Goal: Task Accomplishment & Management: Complete application form

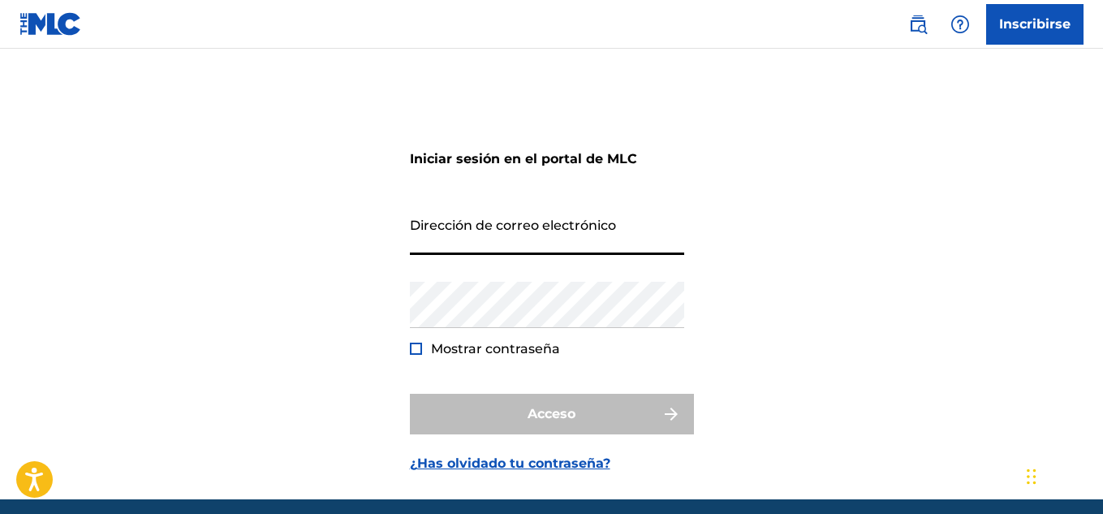
click at [464, 219] on input "Dirección de correo electrónico" at bounding box center [547, 232] width 274 height 46
type input "[EMAIL_ADDRESS][DOMAIN_NAME]"
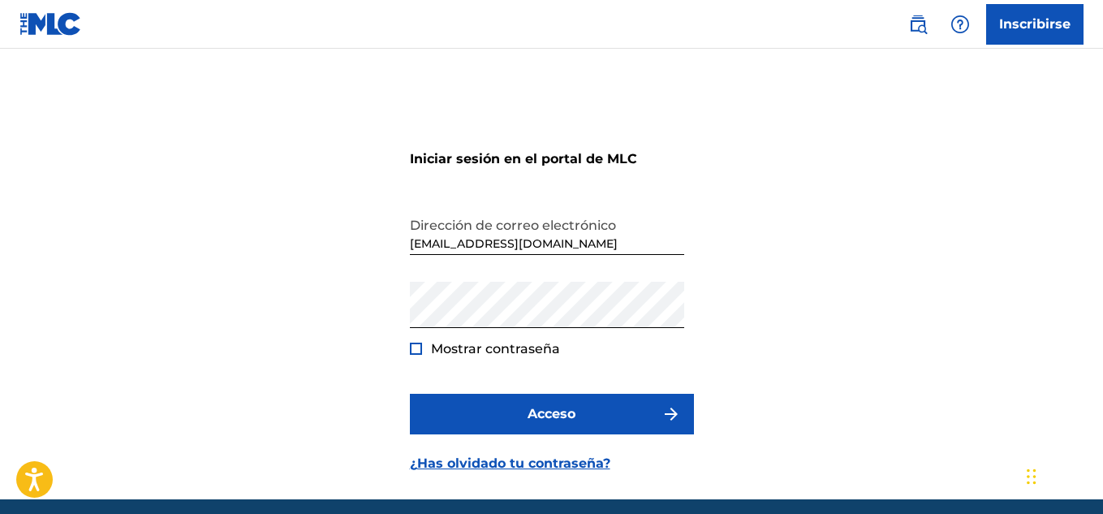
click at [417, 344] on div at bounding box center [416, 349] width 12 height 12
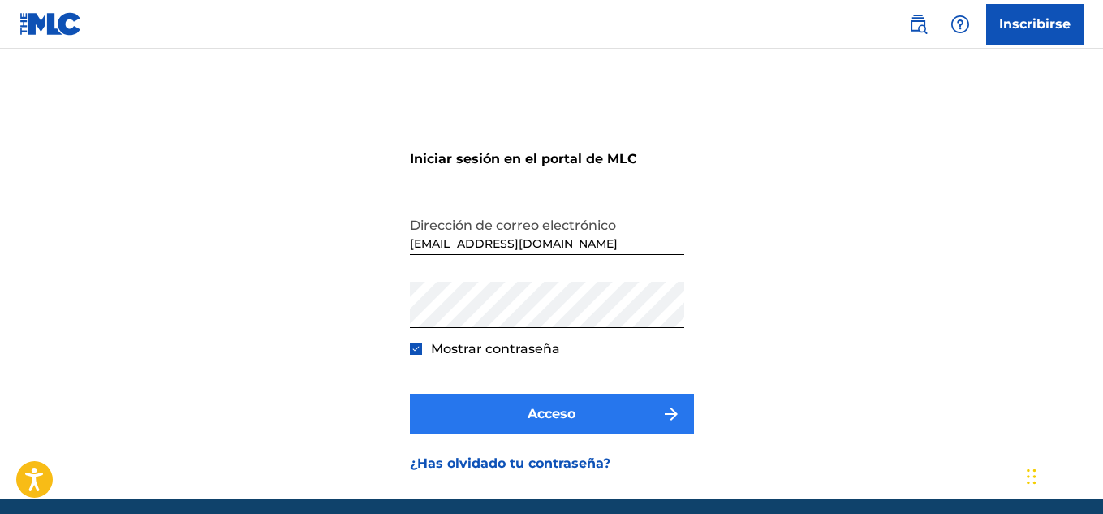
drag, startPoint x: 469, startPoint y: 393, endPoint x: 473, endPoint y: 400, distance: 8.4
click at [473, 400] on form "Iniciar sesión en el portal de MLC Dirección de correo electrónico [EMAIL_ADDRE…" at bounding box center [552, 294] width 284 height 410
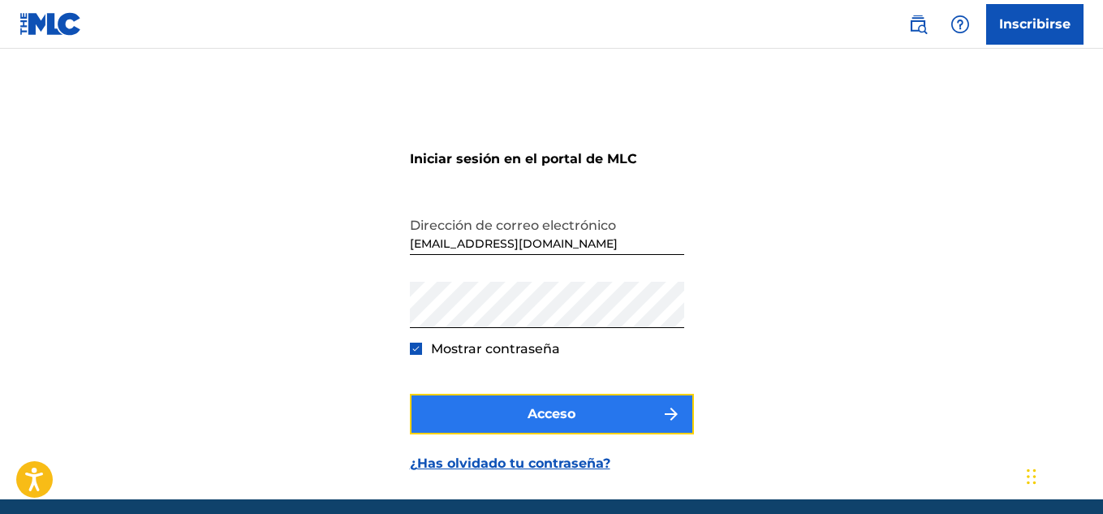
click at [473, 400] on button "Acceso" at bounding box center [552, 414] width 284 height 41
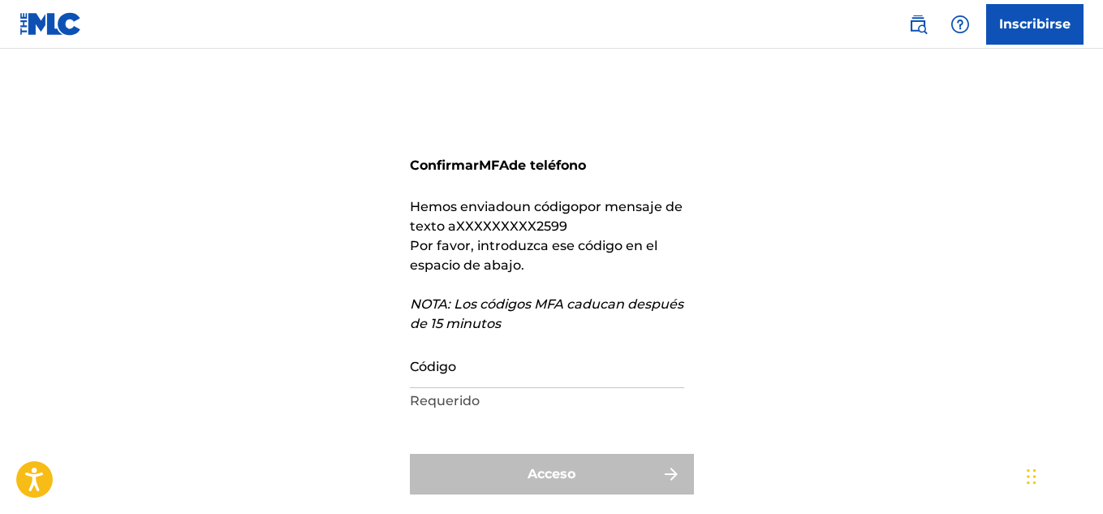
click at [467, 395] on font "Requerido" at bounding box center [445, 400] width 70 height 15
click at [472, 377] on input "Código" at bounding box center [547, 365] width 274 height 46
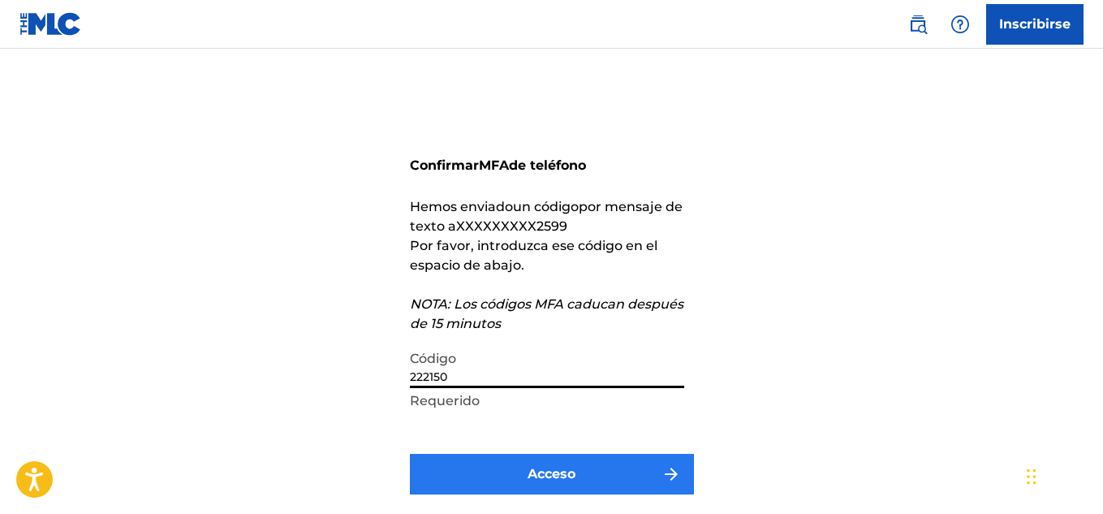
type input "222150"
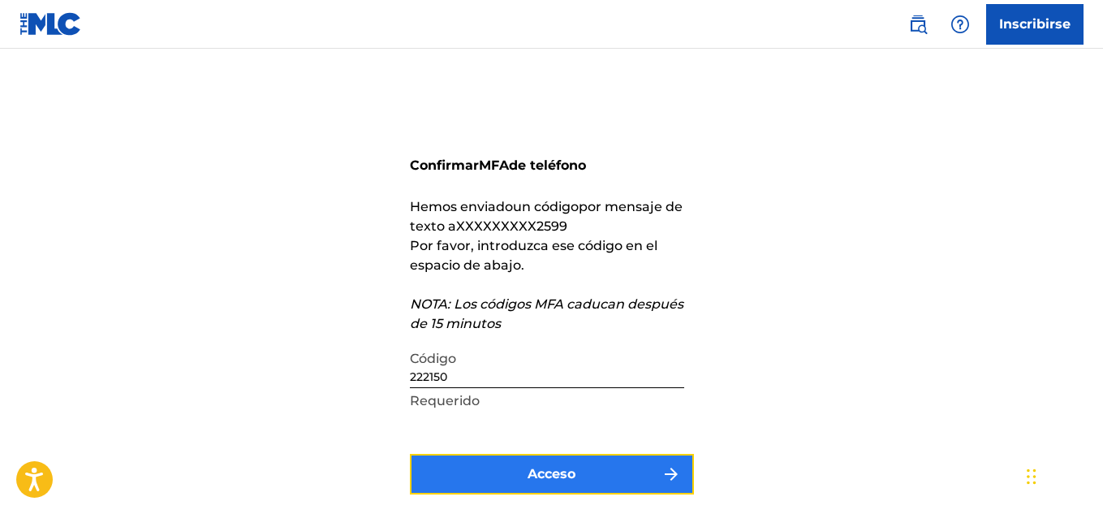
click at [542, 463] on button "Acceso" at bounding box center [552, 474] width 284 height 41
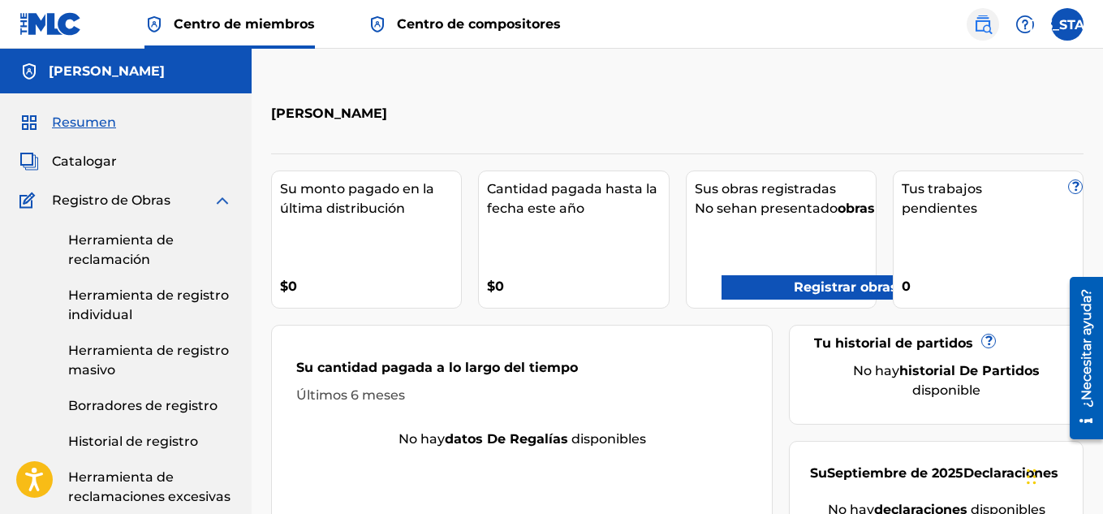
click at [982, 16] on img at bounding box center [983, 24] width 19 height 19
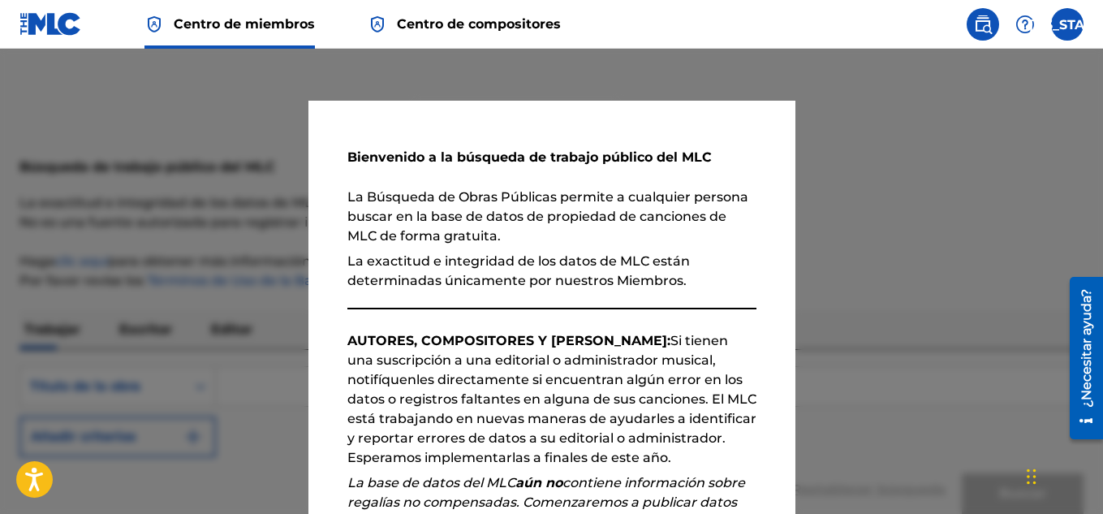
click at [675, 274] on font "La exactitud e integridad de los datos de MLC están determinadas únicamente por…" at bounding box center [519, 270] width 343 height 35
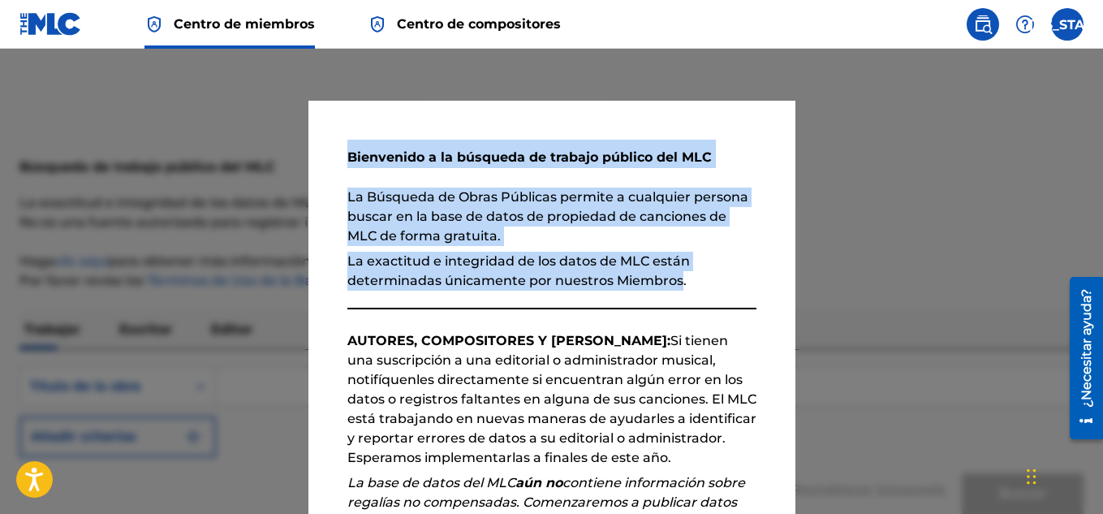
drag, startPoint x: 675, startPoint y: 274, endPoint x: 872, endPoint y: 282, distance: 197.4
click at [872, 282] on div "Bienvenido a la búsqueda de trabajo público del MLC La Búsqueda de Obras Públic…" at bounding box center [551, 281] width 1103 height 465
click at [872, 282] on div at bounding box center [551, 306] width 1103 height 514
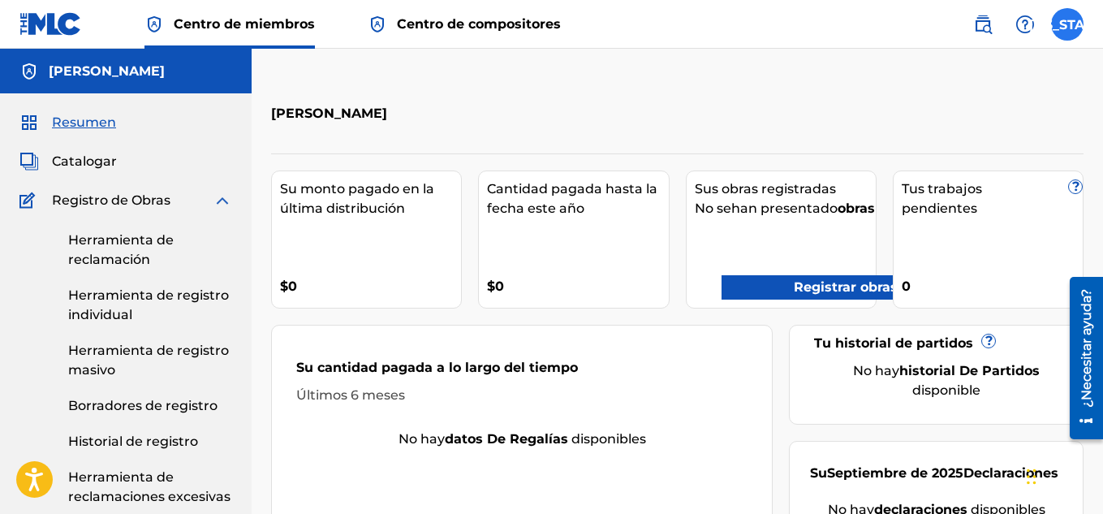
click at [1054, 16] on label at bounding box center [1068, 24] width 32 height 32
click at [1068, 24] on input "[US_STATE] [PERSON_NAME] [EMAIL_ADDRESS][DOMAIN_NAME] Notification Preferences …" at bounding box center [1068, 24] width 0 height 0
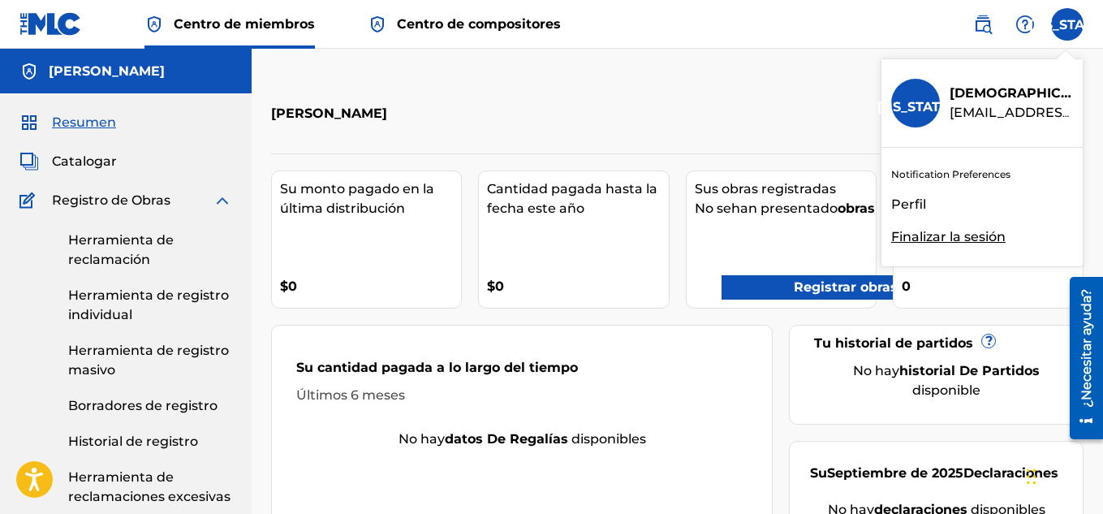
click at [915, 96] on h3 "[US_STATE]" at bounding box center [916, 103] width 76 height 28
click at [1068, 24] on input "[US_STATE] [PERSON_NAME] [EMAIL_ADDRESS][DOMAIN_NAME] Notification Preferences …" at bounding box center [1068, 24] width 0 height 0
drag, startPoint x: 970, startPoint y: 97, endPoint x: 904, endPoint y: 104, distance: 66.2
click at [904, 104] on div "[US_STATE] [PERSON_NAME] [EMAIL_ADDRESS][DOMAIN_NAME]" at bounding box center [982, 103] width 201 height 89
click at [1068, 24] on input "[US_STATE] [PERSON_NAME] [EMAIL_ADDRESS][DOMAIN_NAME] Notification Preferences …" at bounding box center [1068, 24] width 0 height 0
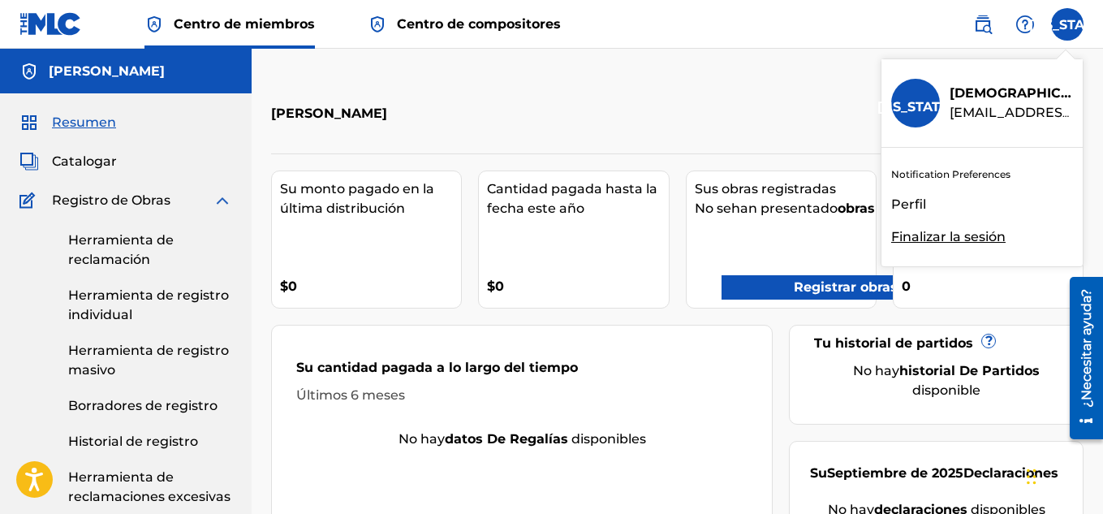
click at [904, 104] on font "[US_STATE]" at bounding box center [916, 106] width 76 height 15
click at [1068, 24] on input "[US_STATE] [PERSON_NAME] [EMAIL_ADDRESS][DOMAIN_NAME] Notification Preferences …" at bounding box center [1068, 24] width 0 height 0
click at [904, 104] on font "[US_STATE]" at bounding box center [916, 106] width 76 height 15
click at [1068, 24] on input "[US_STATE] [PERSON_NAME] [EMAIL_ADDRESS][DOMAIN_NAME] Notification Preferences …" at bounding box center [1068, 24] width 0 height 0
click at [924, 201] on font "Perfil" at bounding box center [909, 204] width 35 height 15
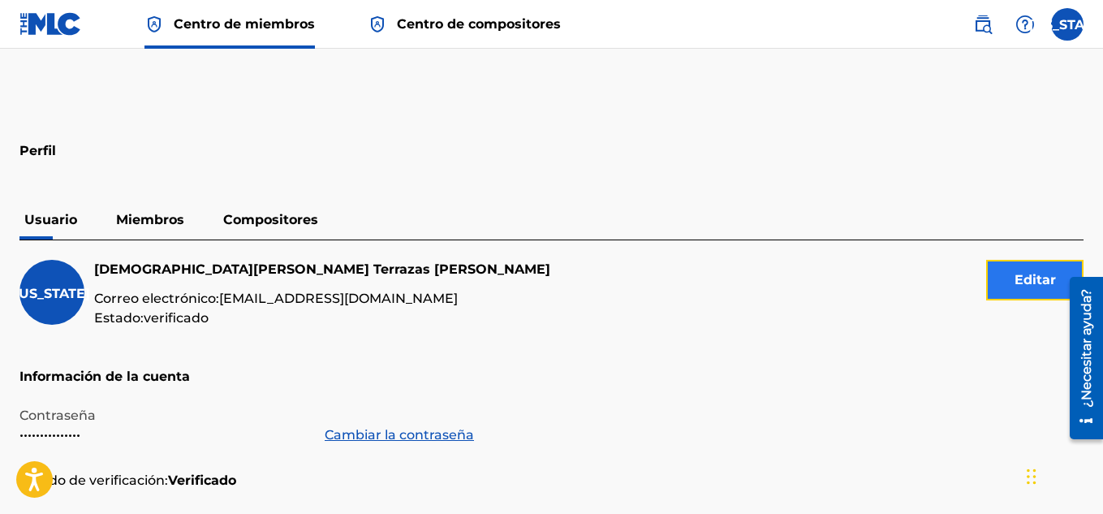
click at [1017, 276] on font "Editar" at bounding box center [1035, 279] width 41 height 15
click at [596, 369] on h5 "Información de la cuenta" at bounding box center [551, 386] width 1065 height 39
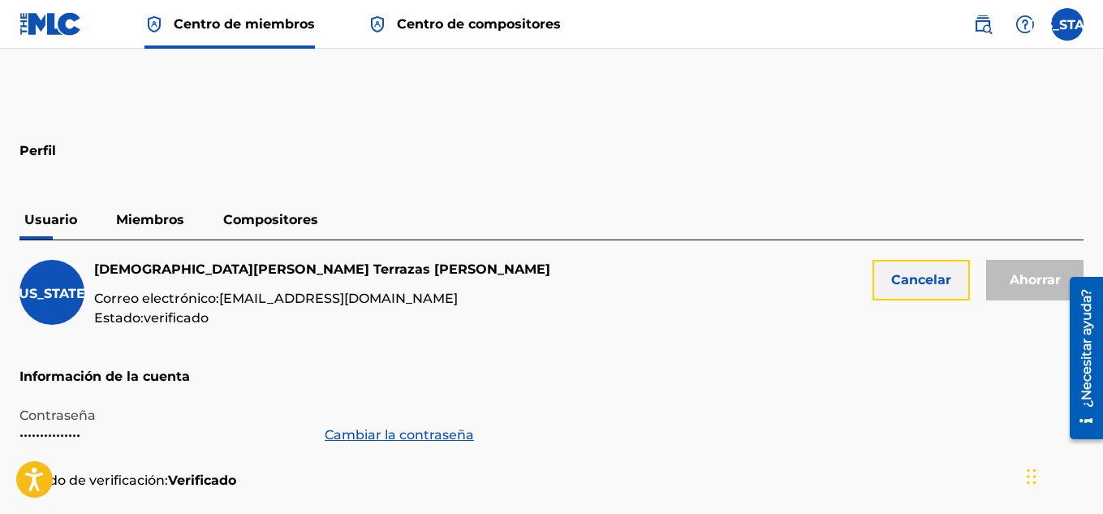
click at [919, 283] on font "Cancelar" at bounding box center [922, 279] width 60 height 15
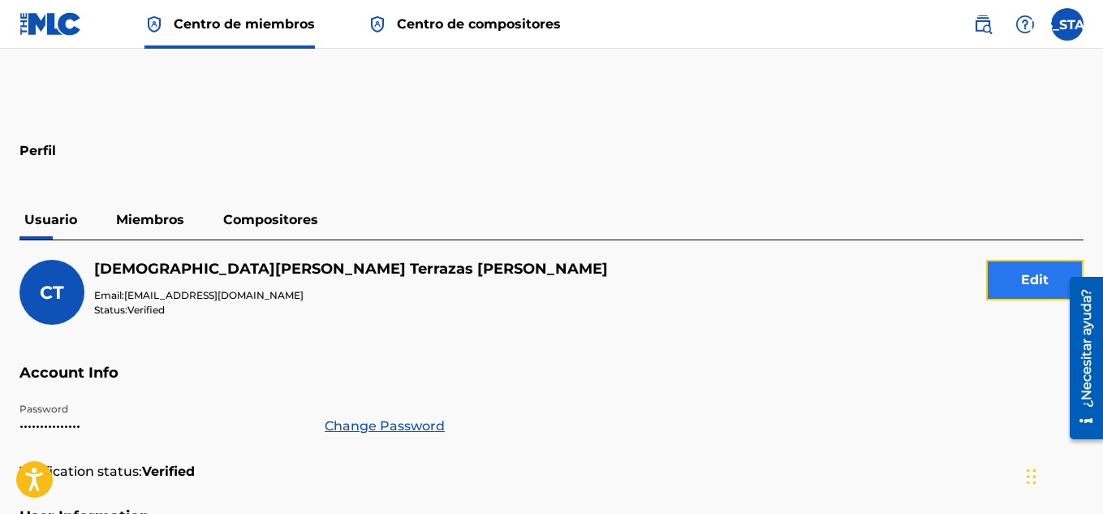
click at [1034, 266] on button "Edit" at bounding box center [1035, 280] width 97 height 41
click at [34, 296] on div "CT" at bounding box center [51, 292] width 65 height 65
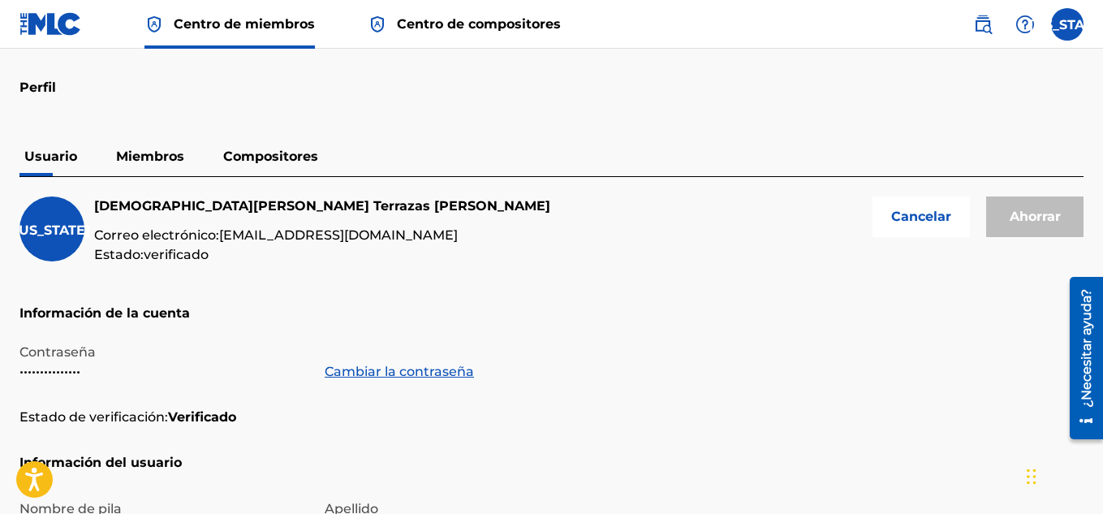
scroll to position [58, 0]
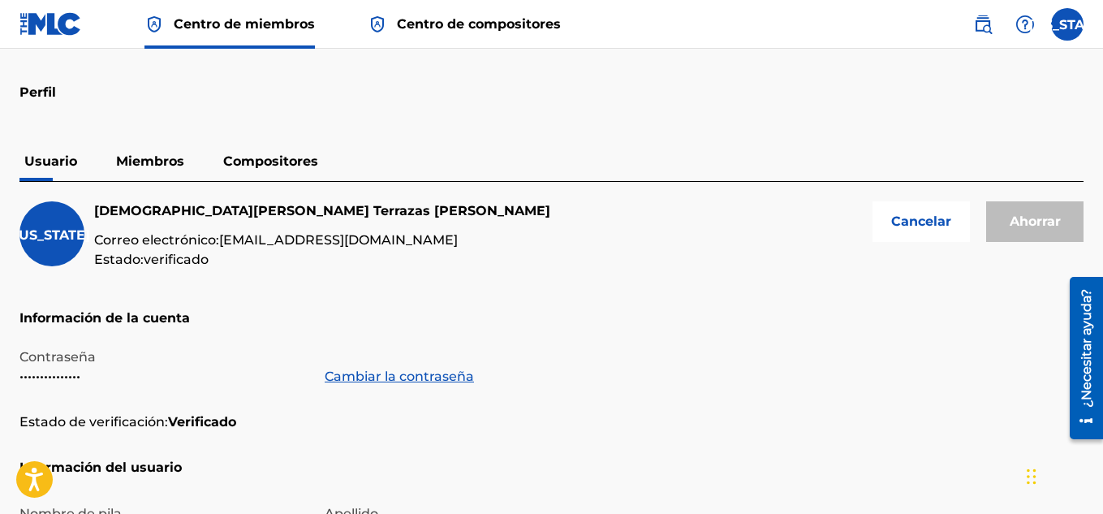
click at [72, 248] on div "[US_STATE]" at bounding box center [51, 233] width 65 height 65
click at [163, 201] on h5 "[PERSON_NAME]" at bounding box center [322, 210] width 456 height 19
click at [170, 146] on p "Miembros" at bounding box center [150, 161] width 78 height 39
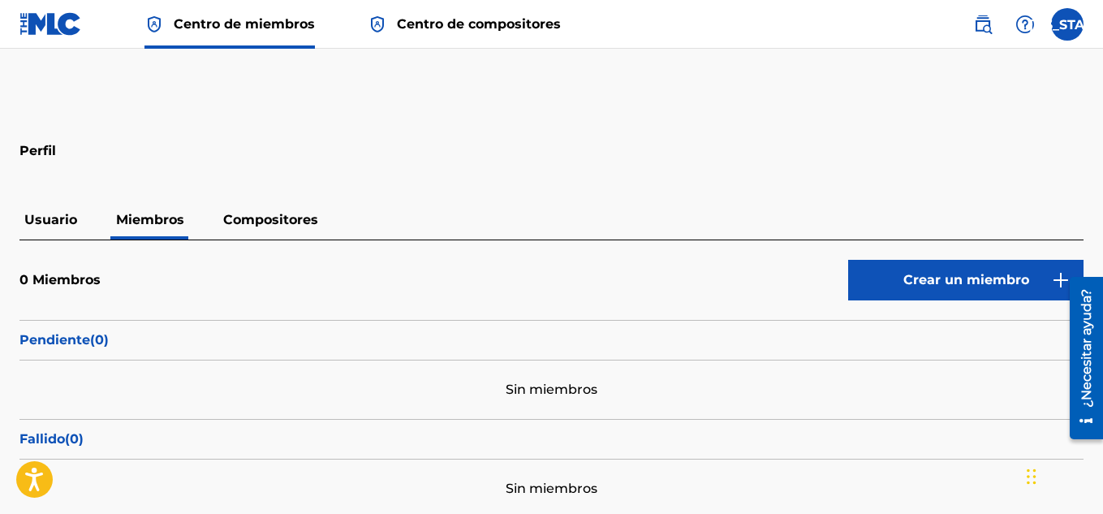
click at [283, 207] on p "Compositores" at bounding box center [270, 220] width 105 height 39
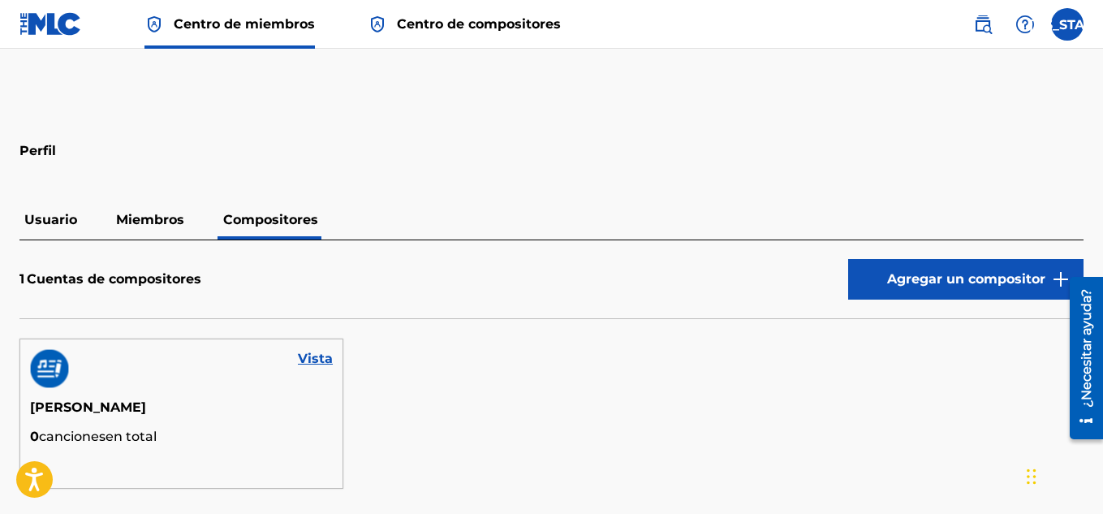
click at [168, 225] on font "Miembros" at bounding box center [150, 219] width 68 height 15
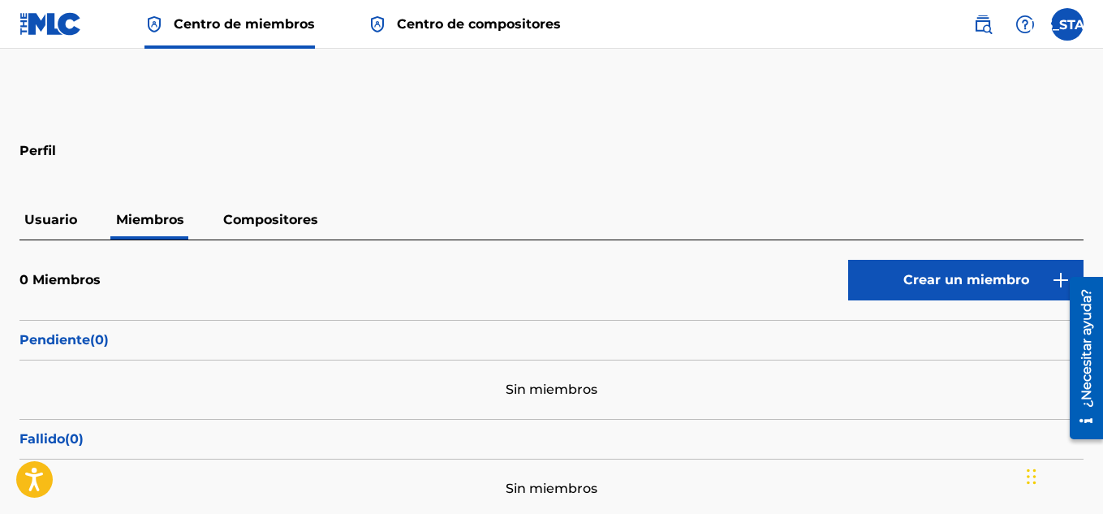
click at [262, 228] on p "Compositores" at bounding box center [270, 220] width 105 height 39
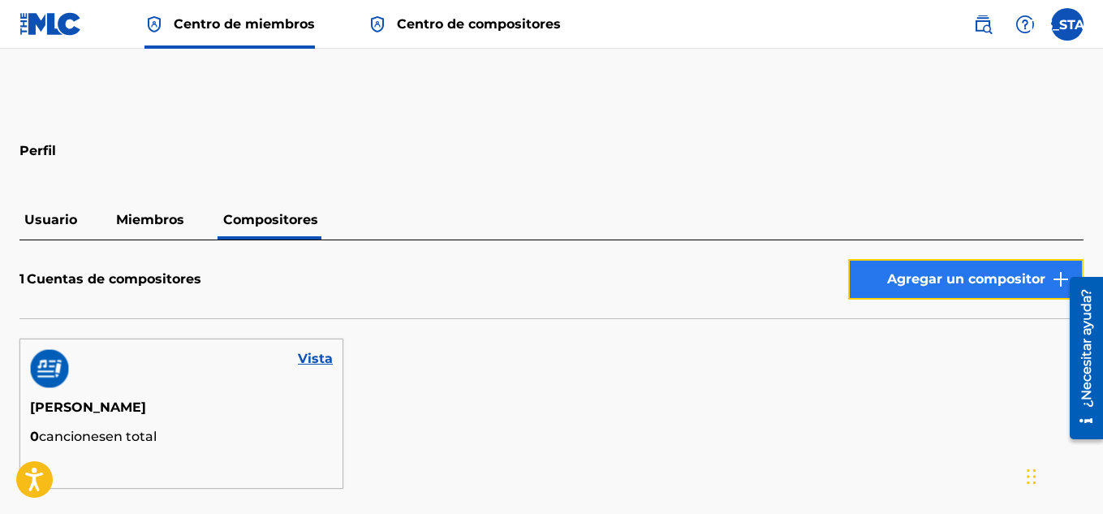
click at [901, 268] on button "Agregar un compositor" at bounding box center [966, 279] width 235 height 41
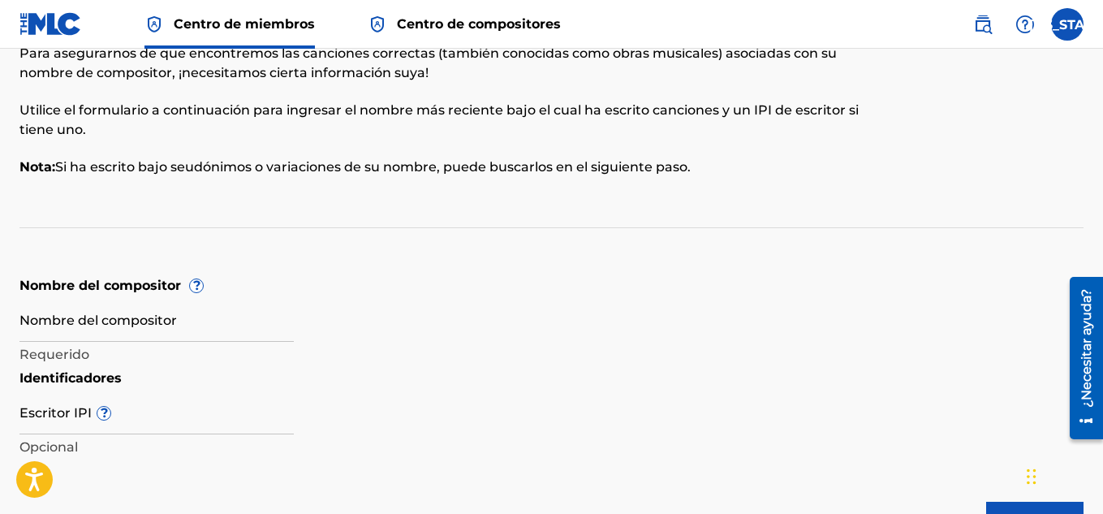
scroll to position [102, 0]
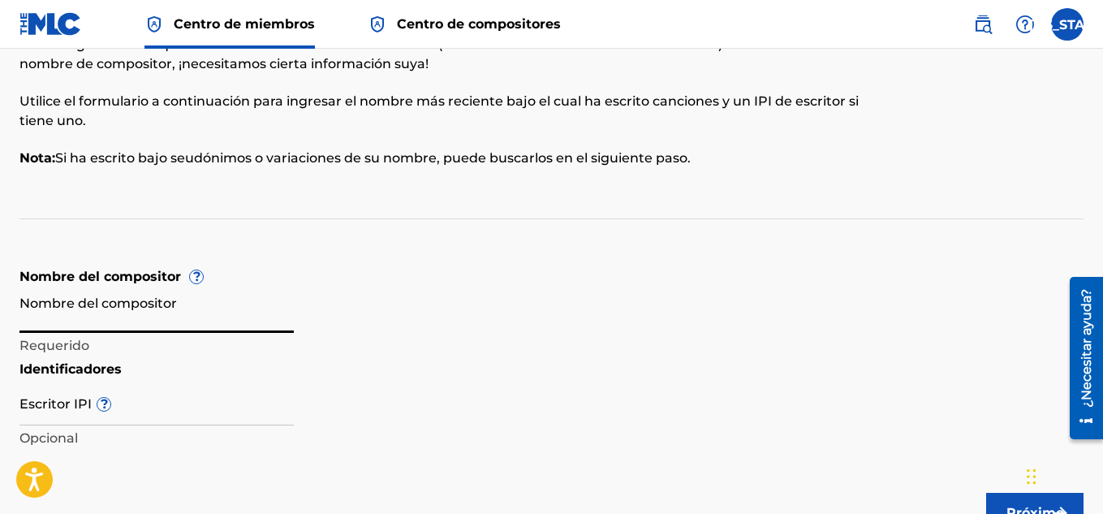
click at [158, 306] on input "Nombre del compositor" at bounding box center [156, 310] width 274 height 46
type input "[PERSON_NAME]"
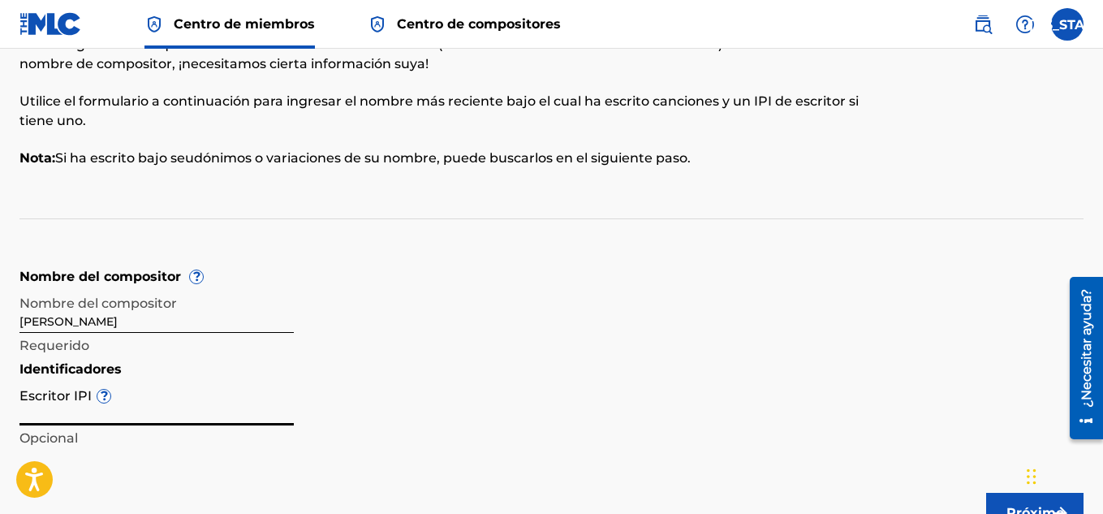
click at [162, 408] on input "Escritor IPI ?" at bounding box center [156, 402] width 274 height 46
drag, startPoint x: 162, startPoint y: 408, endPoint x: 157, endPoint y: 364, distance: 44.2
drag, startPoint x: 157, startPoint y: 364, endPoint x: 110, endPoint y: 408, distance: 64.3
click at [110, 408] on input "Escritor IPI ?" at bounding box center [156, 402] width 274 height 46
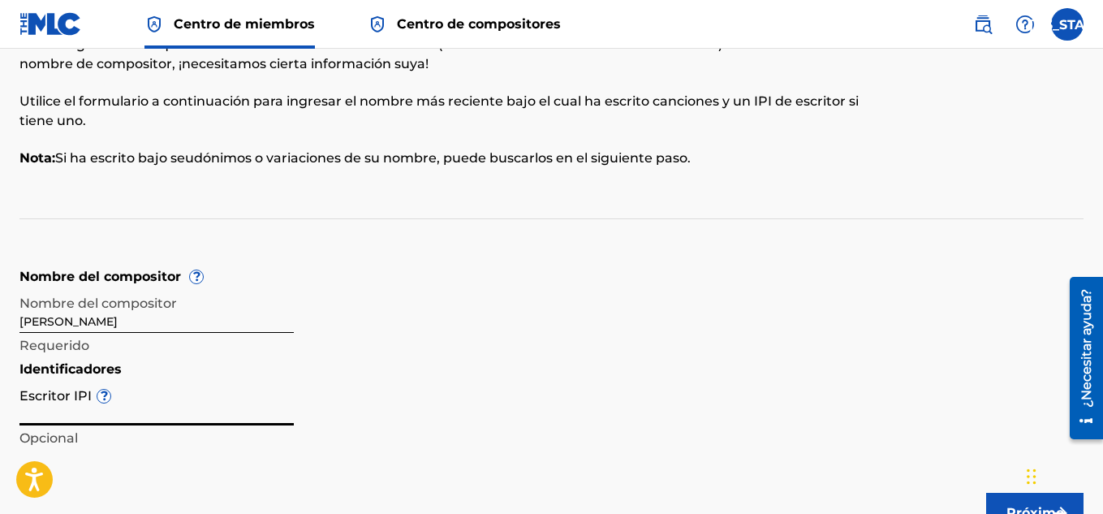
paste input "01155850550"
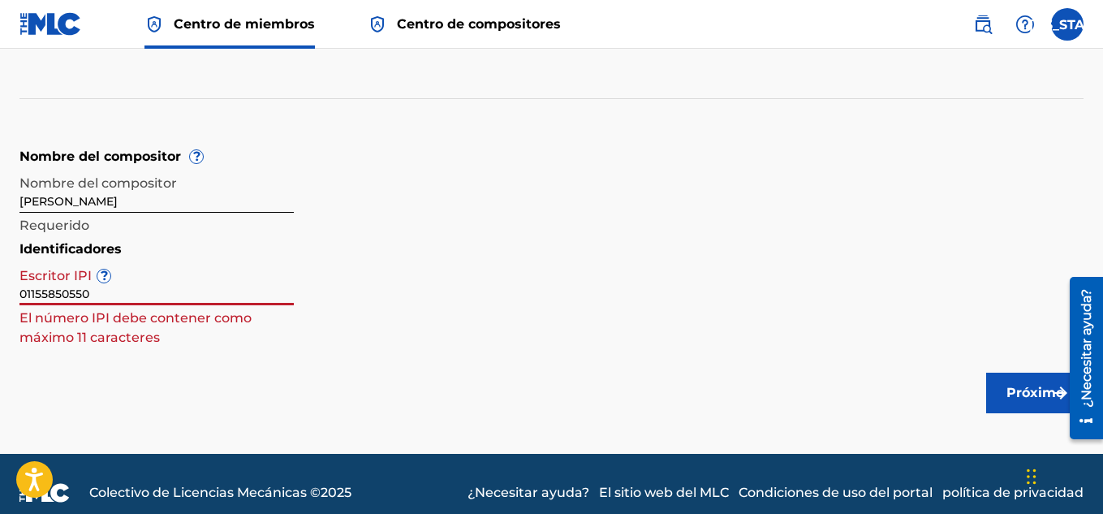
scroll to position [240, 0]
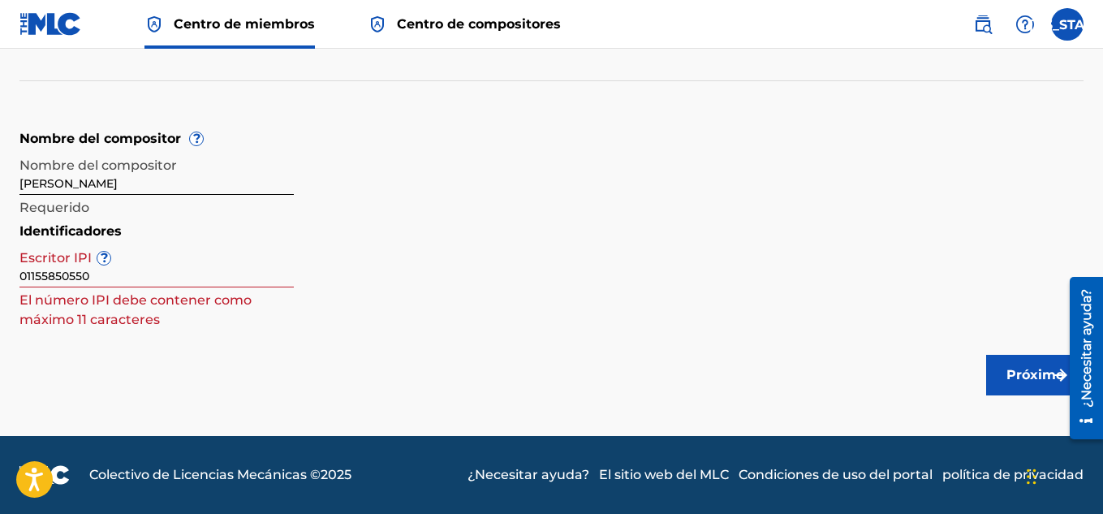
click at [656, 379] on main "Nombre del compositor Para asegurarnos de que encontremos las canciones correct…" at bounding box center [551, 122] width 1103 height 628
click at [1021, 371] on font "Próximo" at bounding box center [1036, 374] width 58 height 15
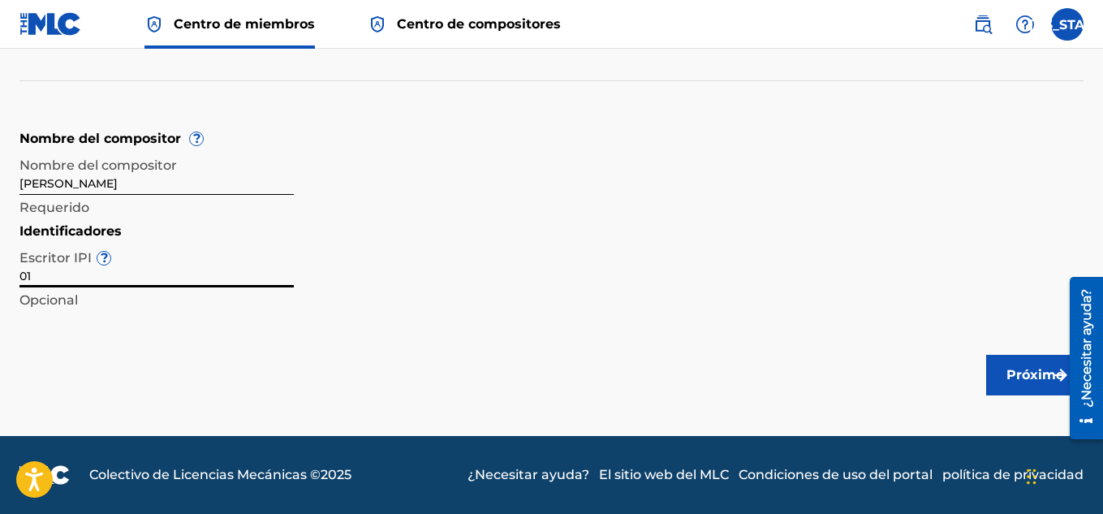
type input "0"
type input "01155850550"
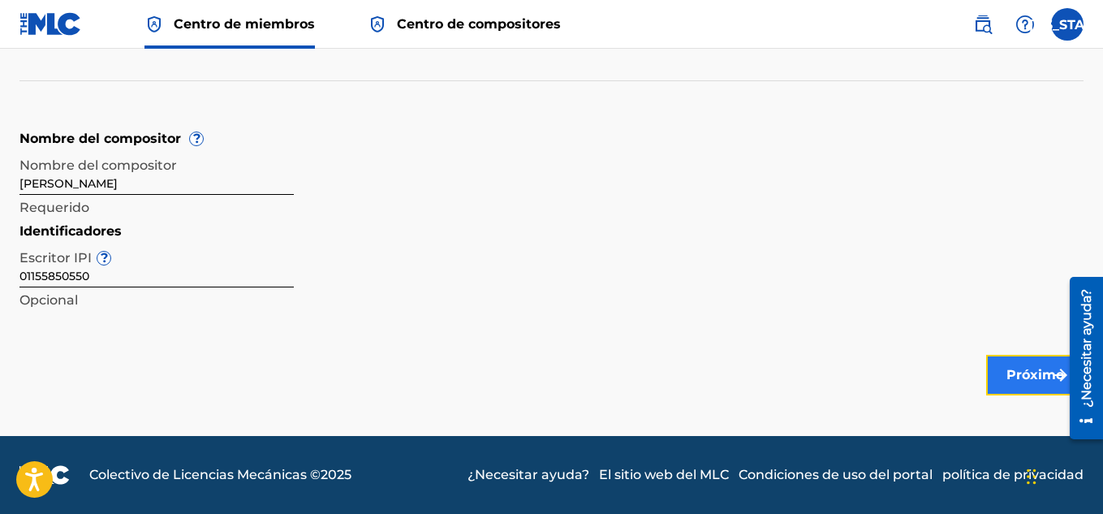
click at [1011, 378] on font "Próximo" at bounding box center [1036, 374] width 58 height 15
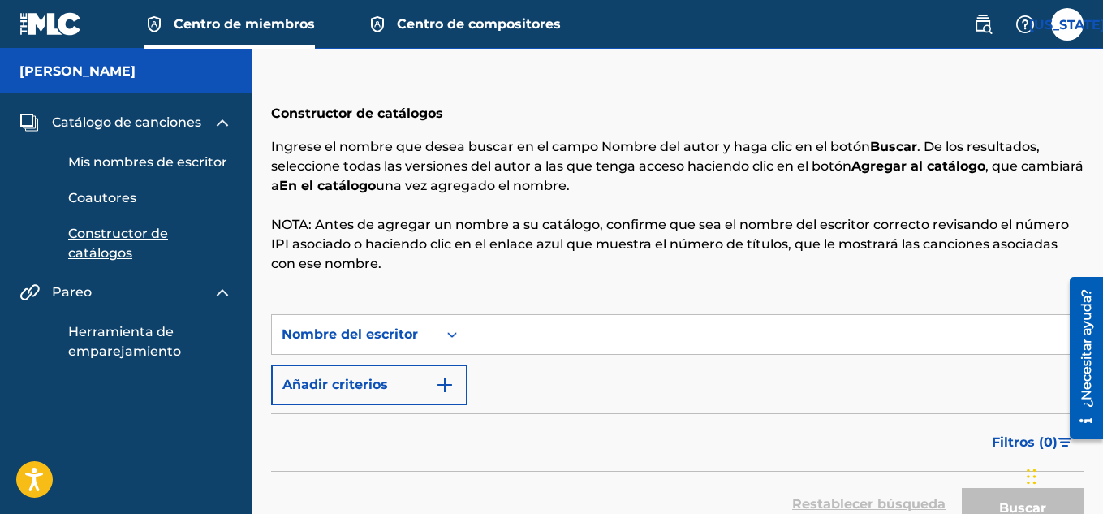
click at [497, 339] on input "Formulario de búsqueda" at bounding box center [775, 334] width 615 height 39
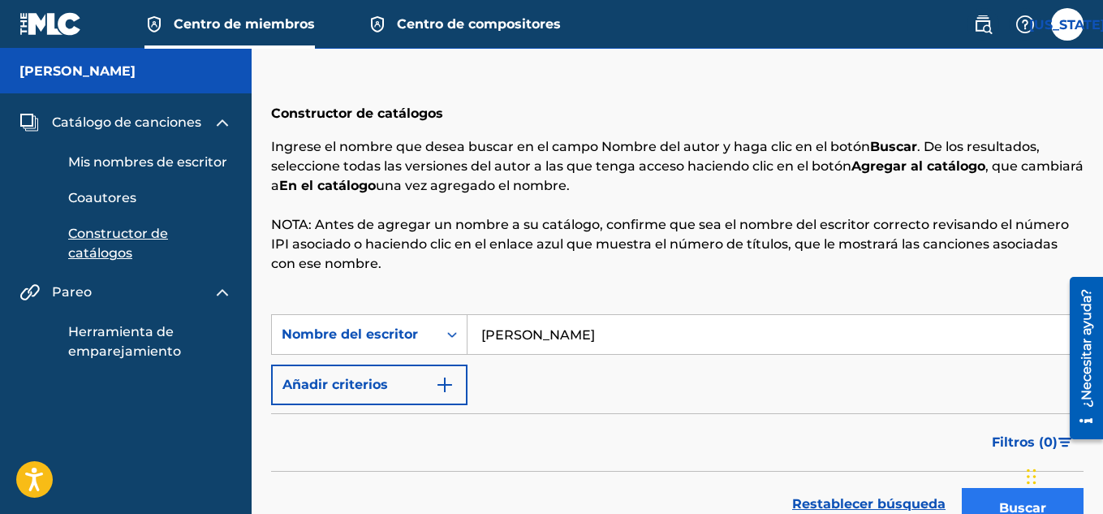
type input "[PERSON_NAME]"
click at [1008, 512] on font "Buscar" at bounding box center [1023, 507] width 47 height 15
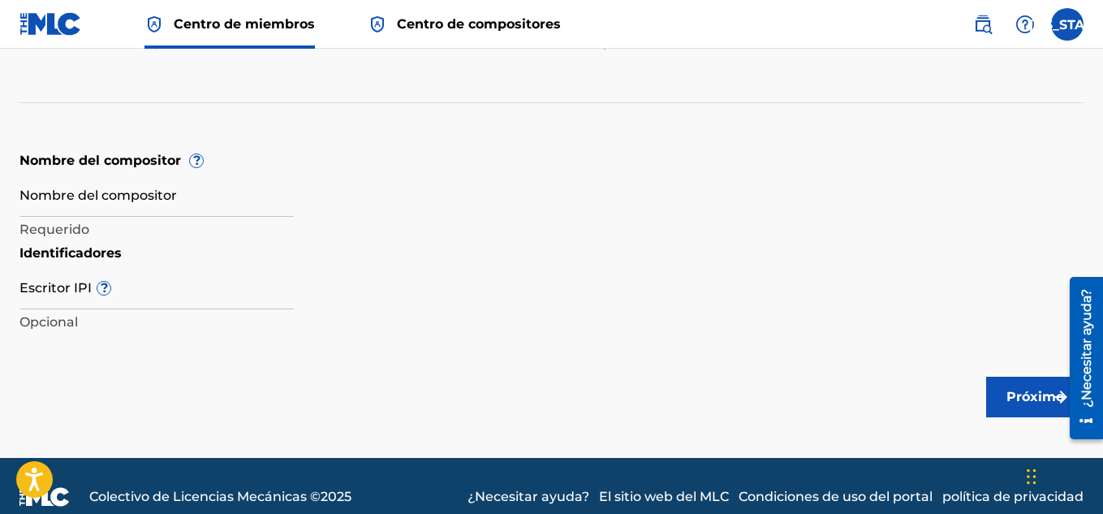
scroll to position [238, 0]
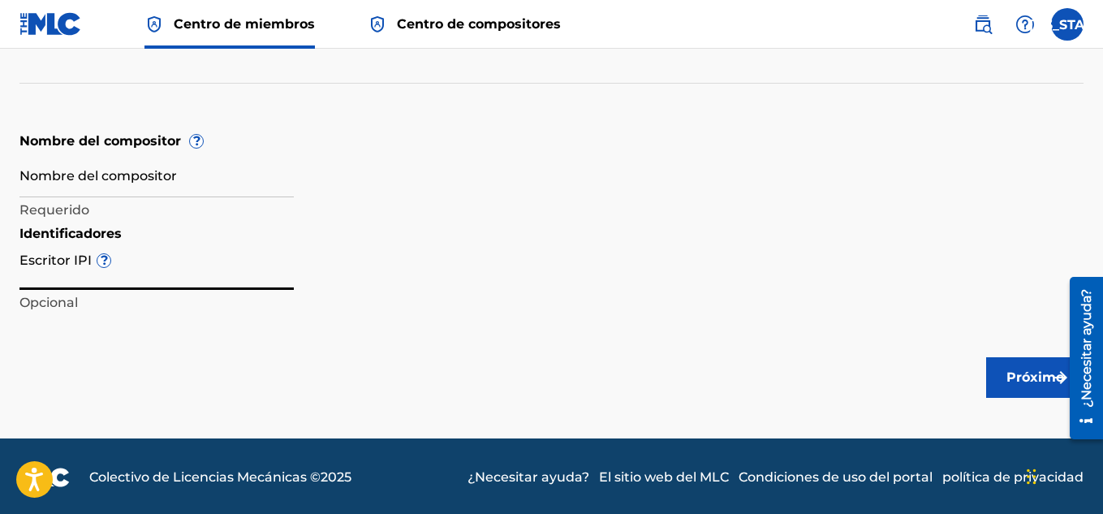
click at [140, 260] on input "Escritor IPI ?" at bounding box center [156, 267] width 274 height 46
paste input "01155850550"
type input "01155850550"
click at [175, 188] on input "Nombre del compositor" at bounding box center [156, 174] width 274 height 46
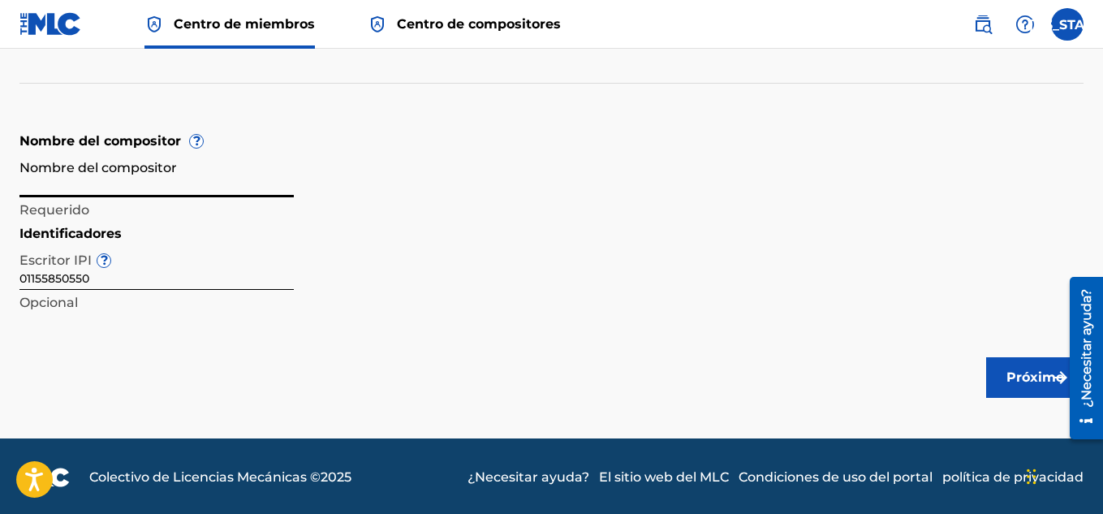
type input "[PERSON_NAME]"
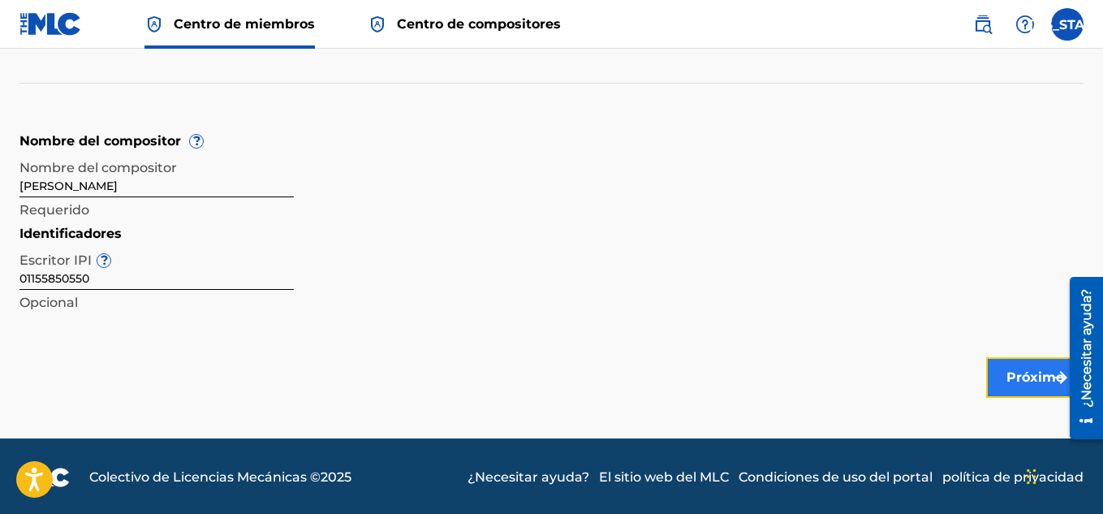
click at [1013, 382] on font "Próximo" at bounding box center [1036, 376] width 58 height 15
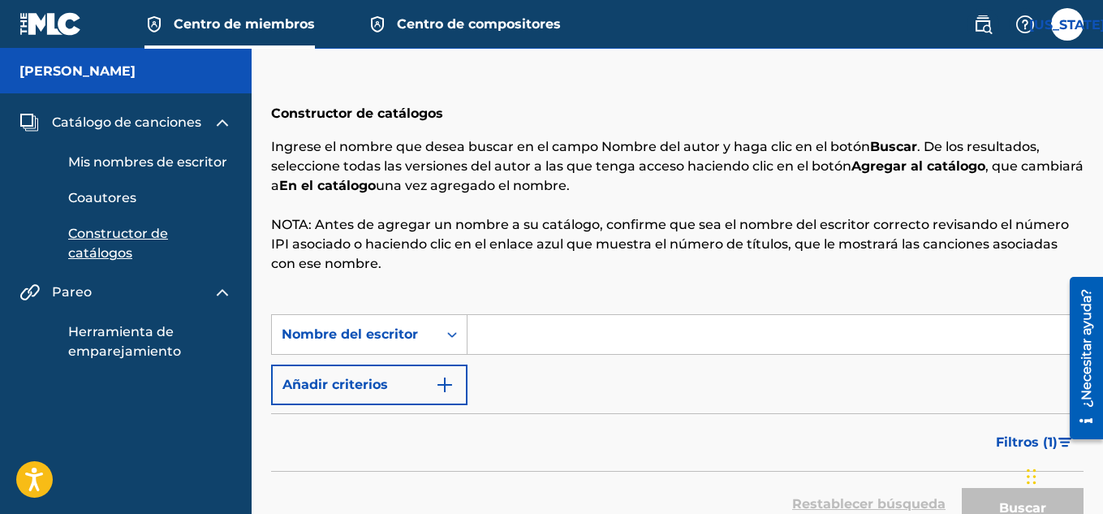
click at [585, 345] on input "Formulario de búsqueda" at bounding box center [775, 334] width 615 height 39
type input "[PERSON_NAME]"
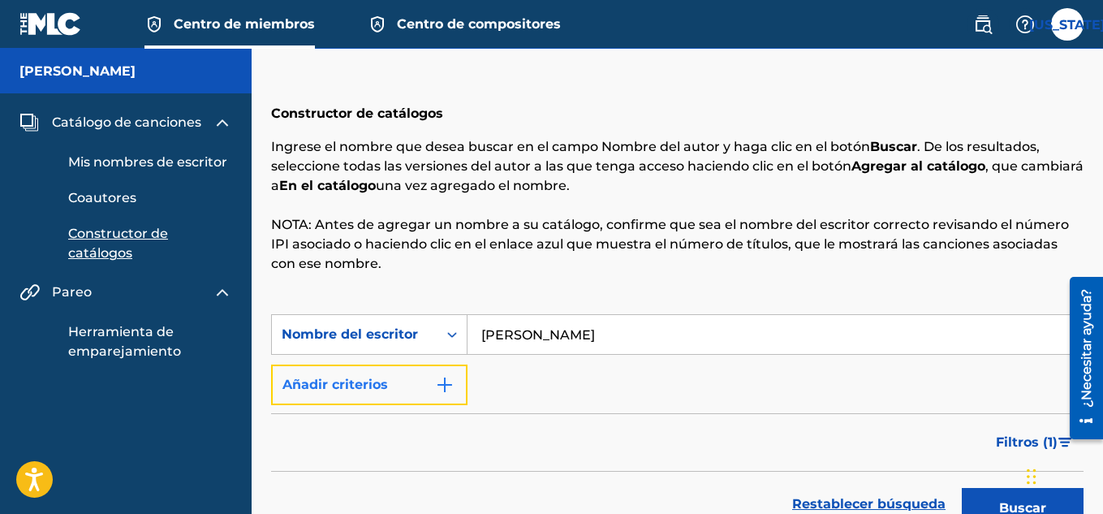
click at [419, 391] on button "Añadir criterios" at bounding box center [369, 385] width 197 height 41
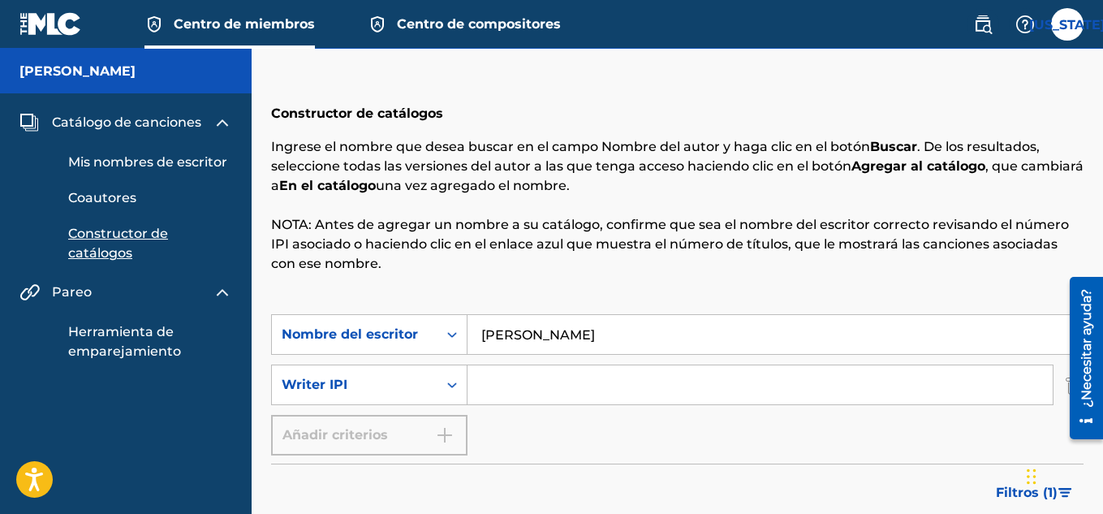
click at [554, 379] on input "Formulario de búsqueda" at bounding box center [760, 384] width 585 height 39
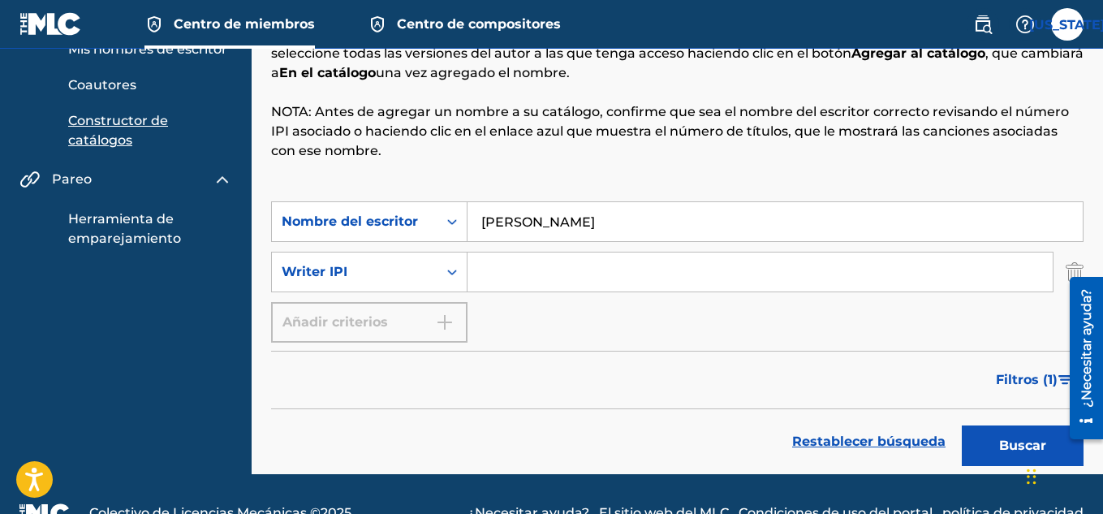
scroll to position [141, 0]
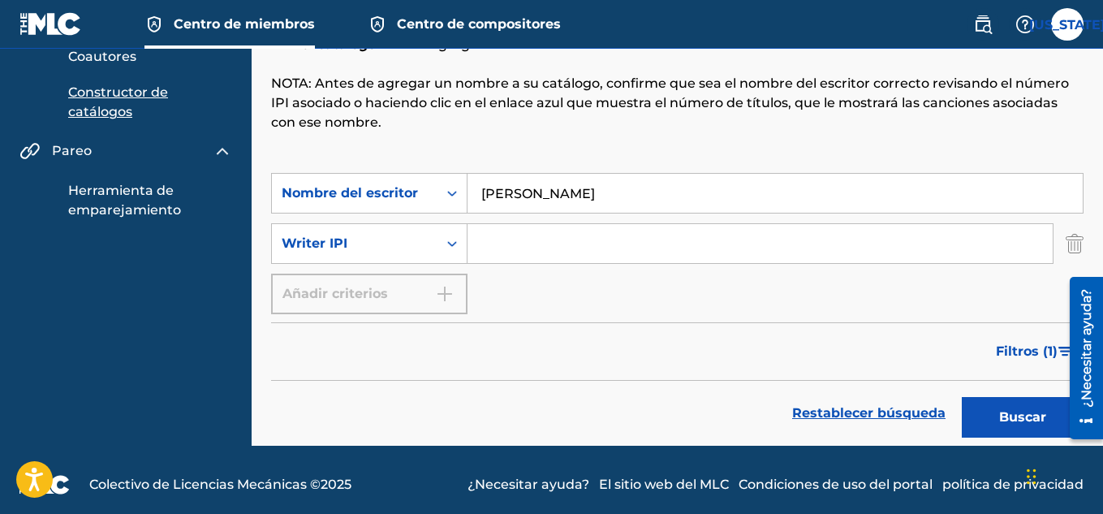
paste input "01155850550"
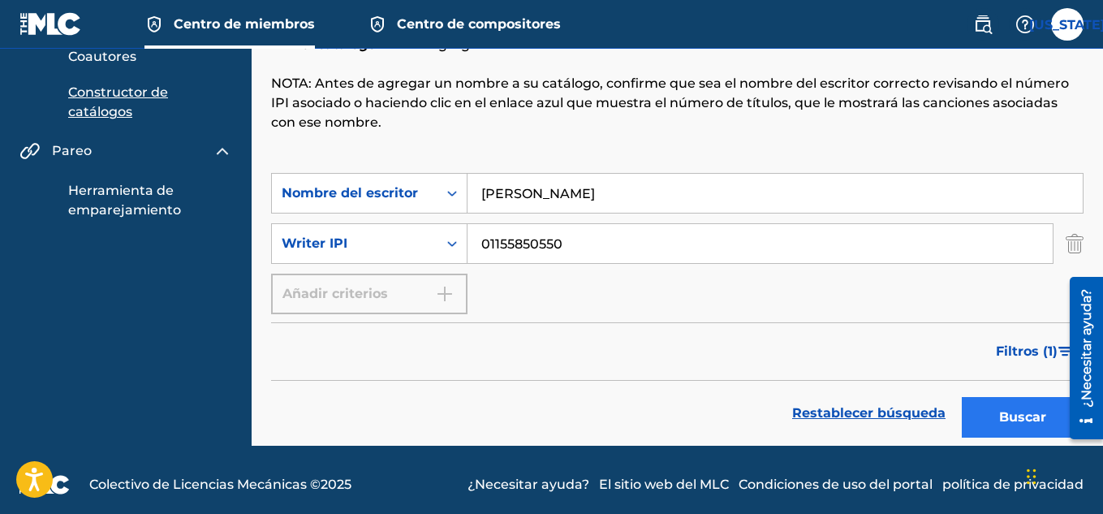
type input "01155850550"
click at [1040, 398] on button "Buscar" at bounding box center [1023, 417] width 122 height 41
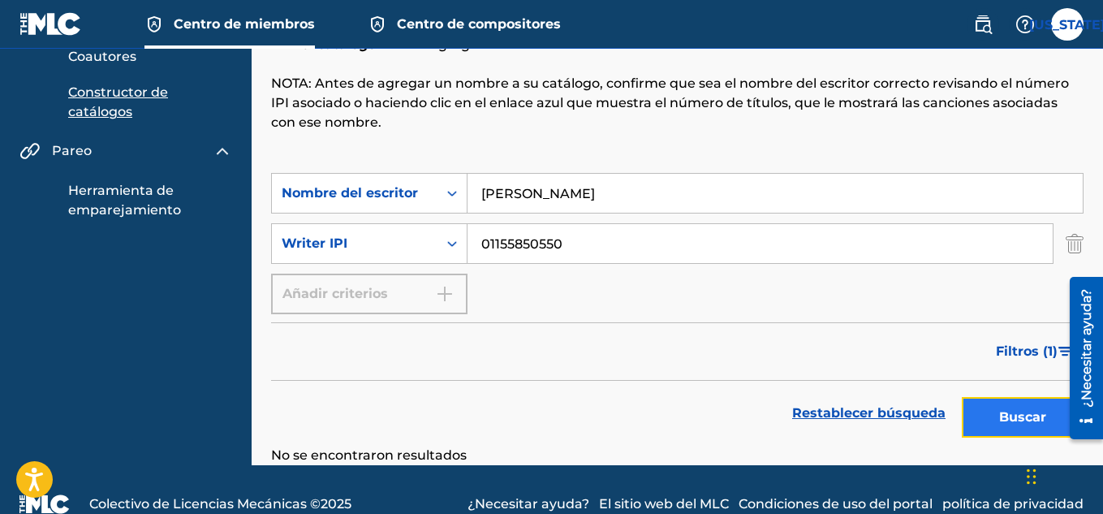
click at [1034, 412] on font "Buscar" at bounding box center [1023, 416] width 47 height 15
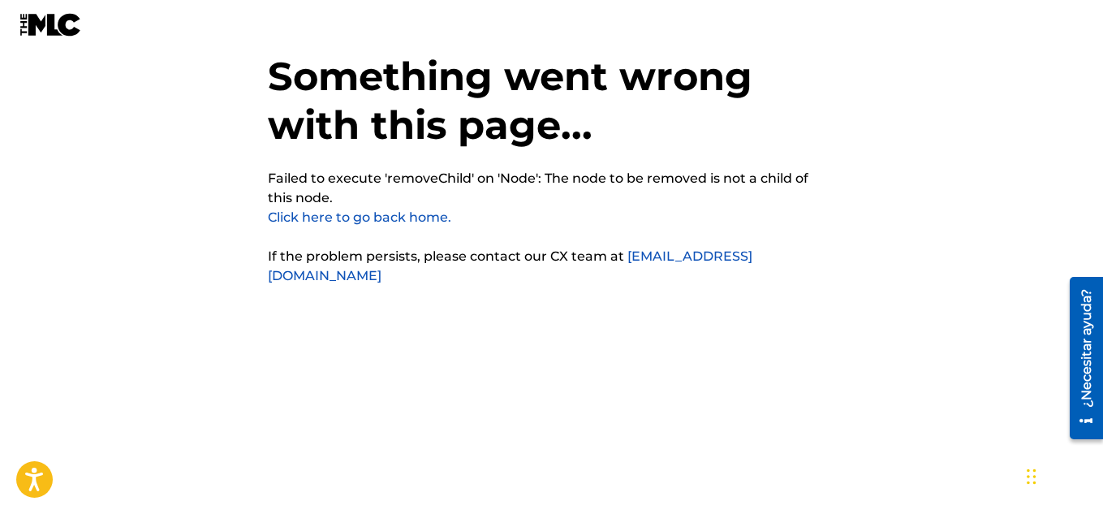
scroll to position [41, 0]
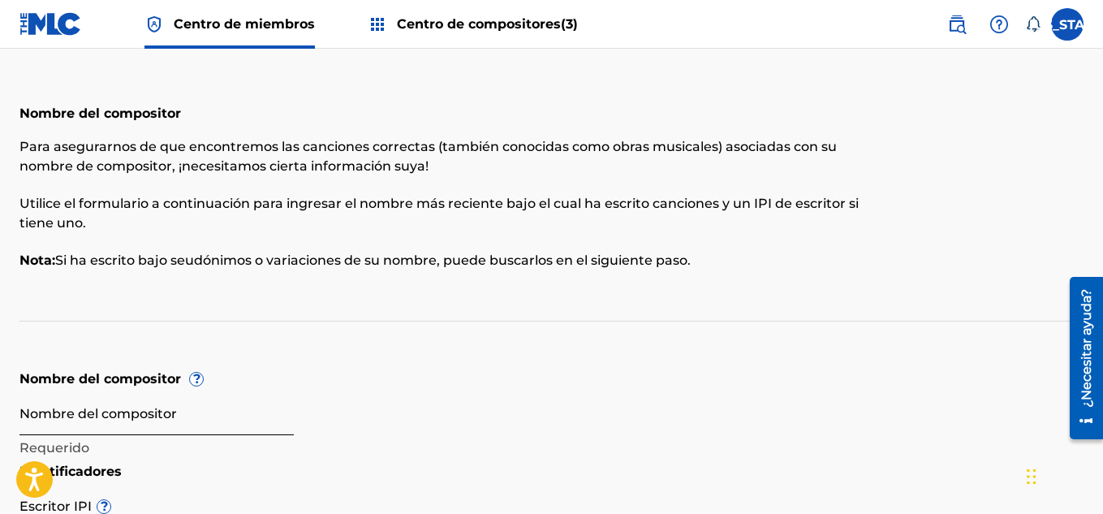
click at [119, 418] on input "Nombre del compositor" at bounding box center [156, 412] width 274 height 46
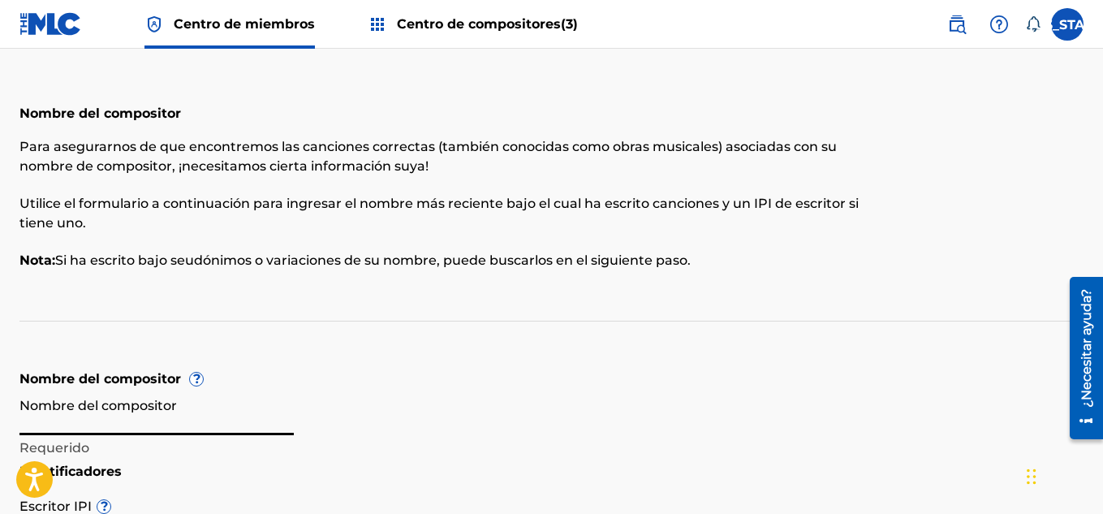
type input "[PERSON_NAME]"
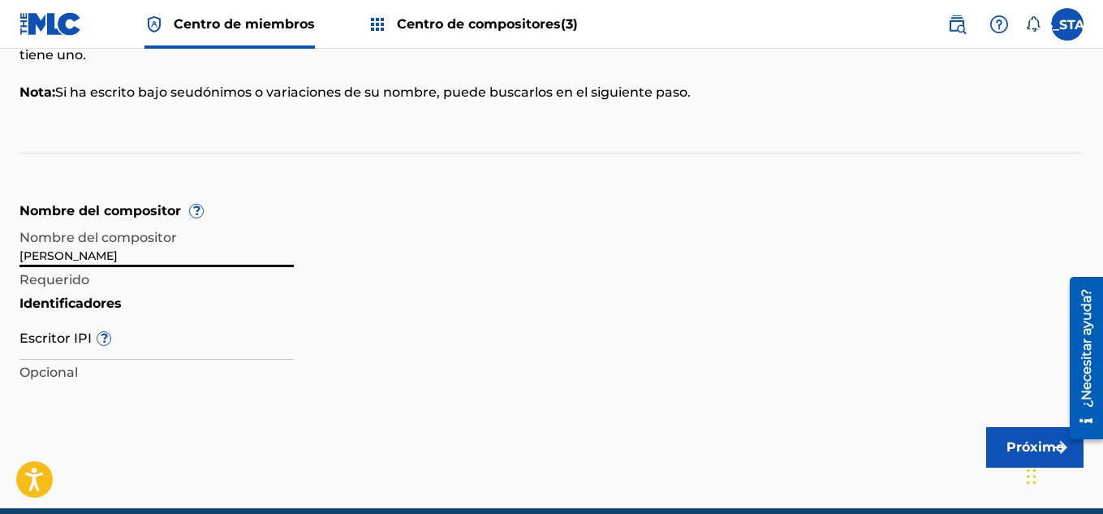
scroll to position [193, 0]
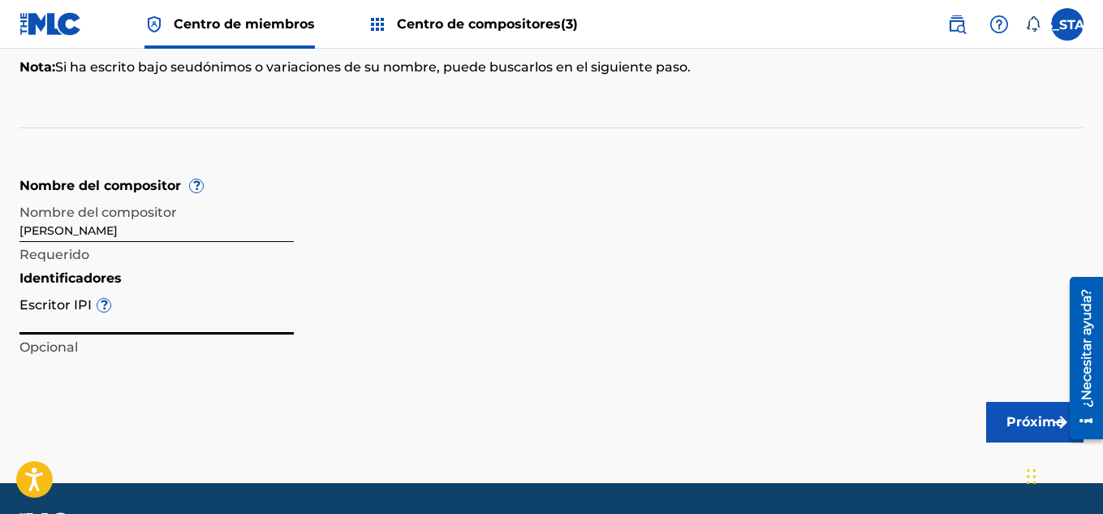
click at [178, 308] on input "Escritor IPI ?" at bounding box center [156, 311] width 274 height 46
type input "01155850550"
click at [1028, 434] on button "Próximo" at bounding box center [1035, 422] width 97 height 41
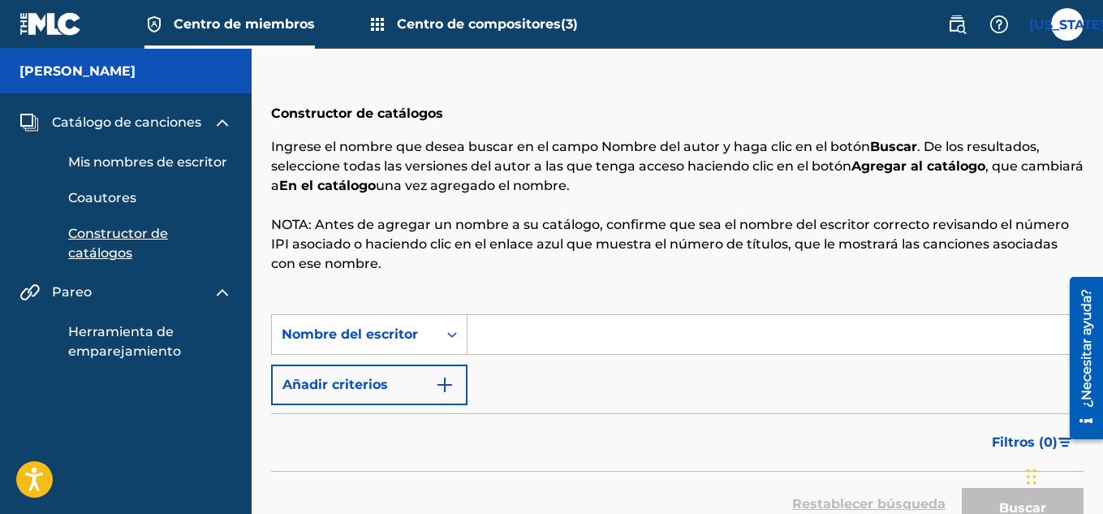
click at [575, 330] on input "Formulario de búsqueda" at bounding box center [775, 334] width 615 height 39
type input "[PERSON_NAME]"
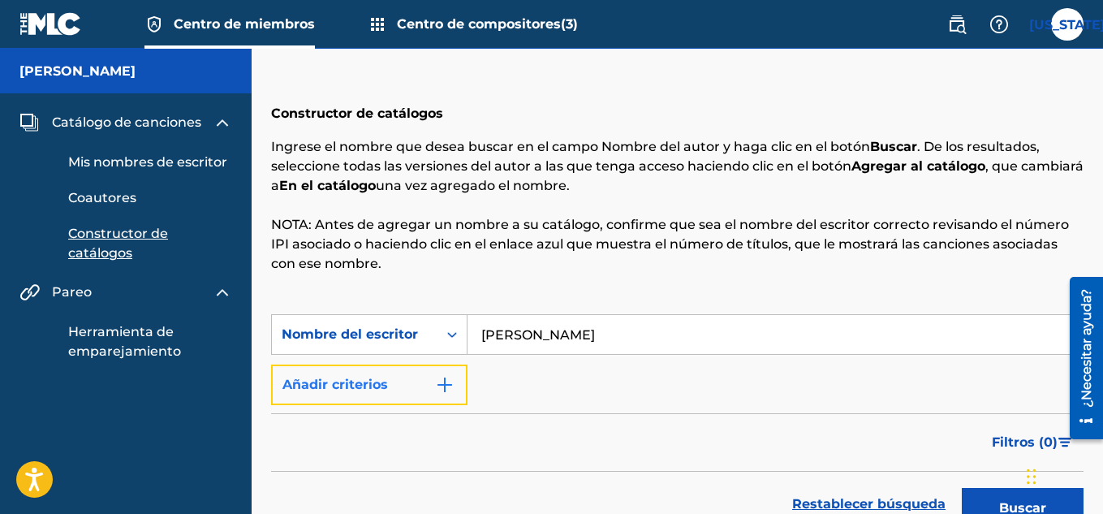
click at [440, 380] on img "Formulario de búsqueda" at bounding box center [444, 384] width 19 height 19
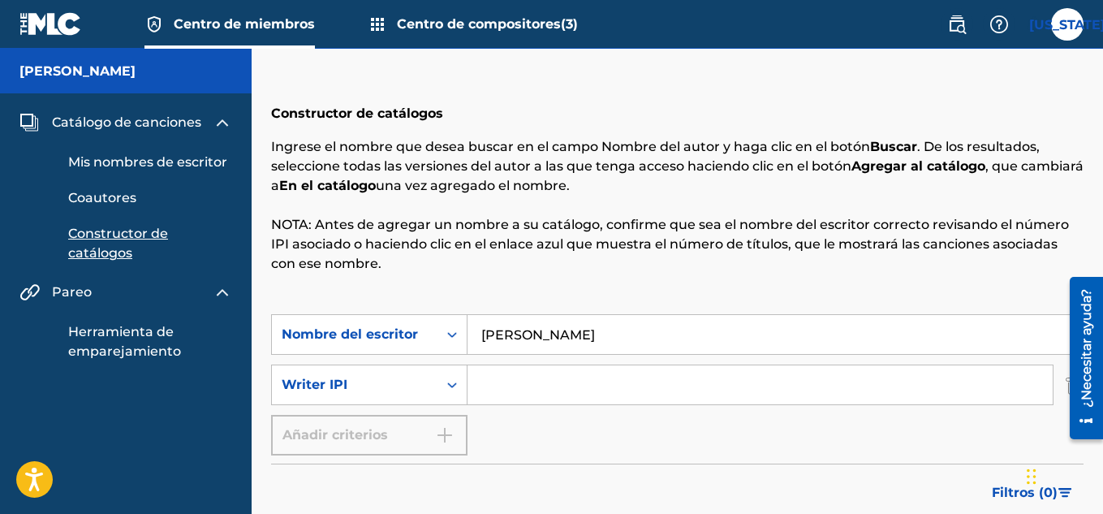
scroll to position [130, 0]
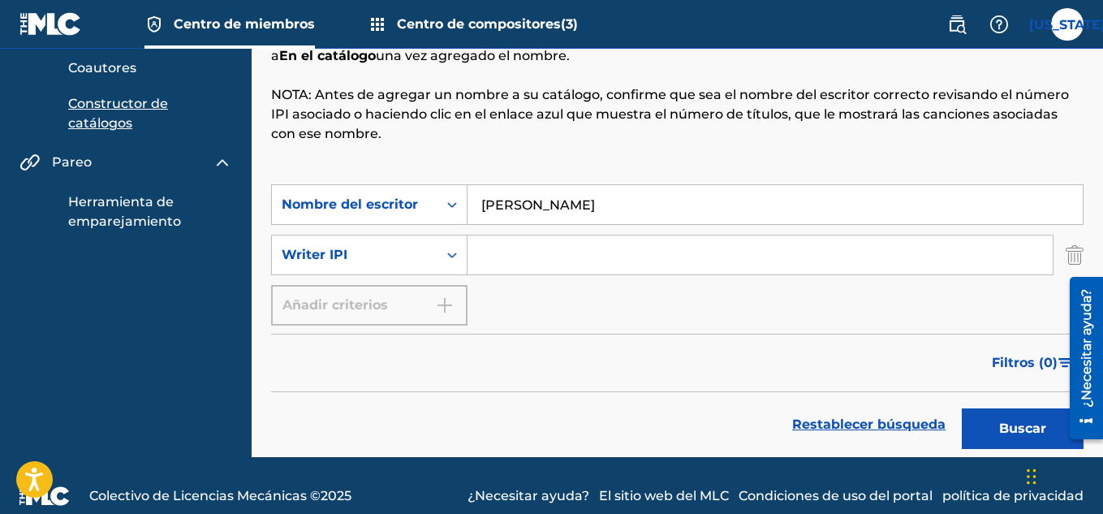
click at [592, 260] on input "Formulario de búsqueda" at bounding box center [760, 254] width 585 height 39
type input "01155850550"
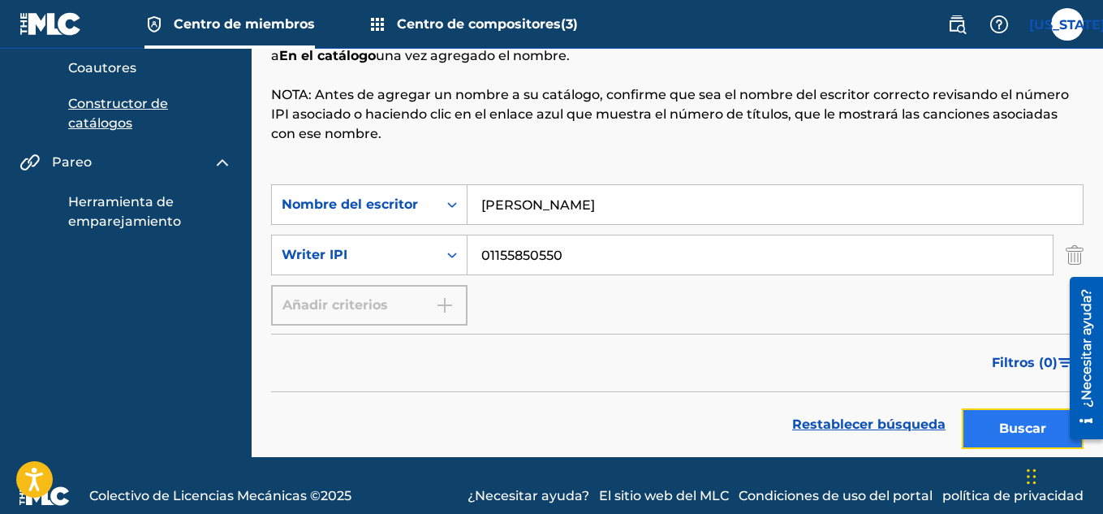
click at [1026, 425] on font "Buscar" at bounding box center [1023, 428] width 47 height 15
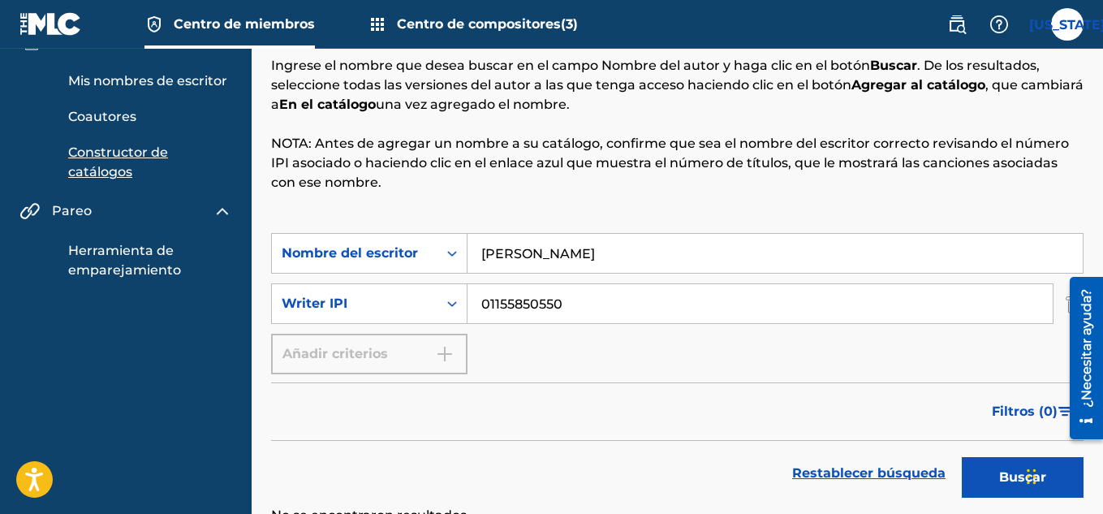
scroll to position [79, 0]
